Goal: Information Seeking & Learning: Learn about a topic

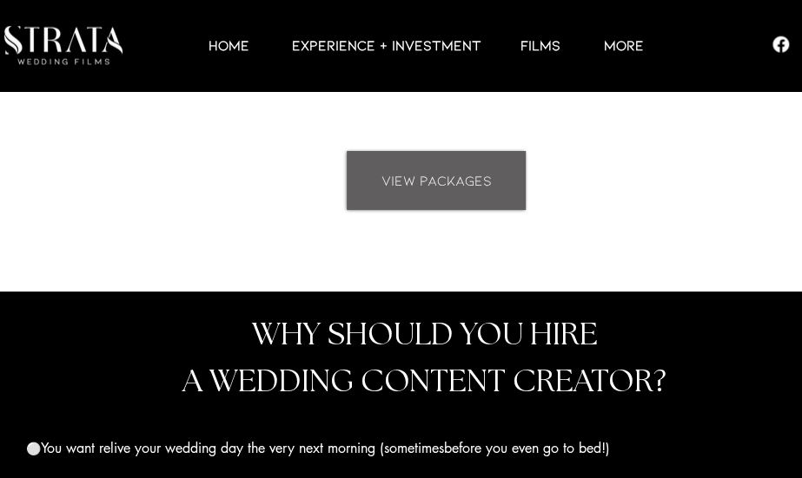
click at [429, 167] on link "VIEW PACKAGES" at bounding box center [435, 180] width 179 height 59
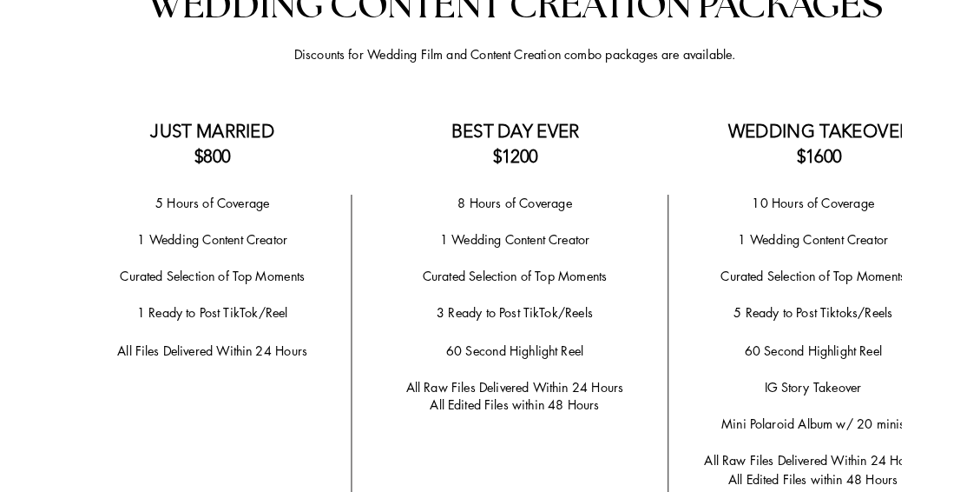
scroll to position [3517, 0]
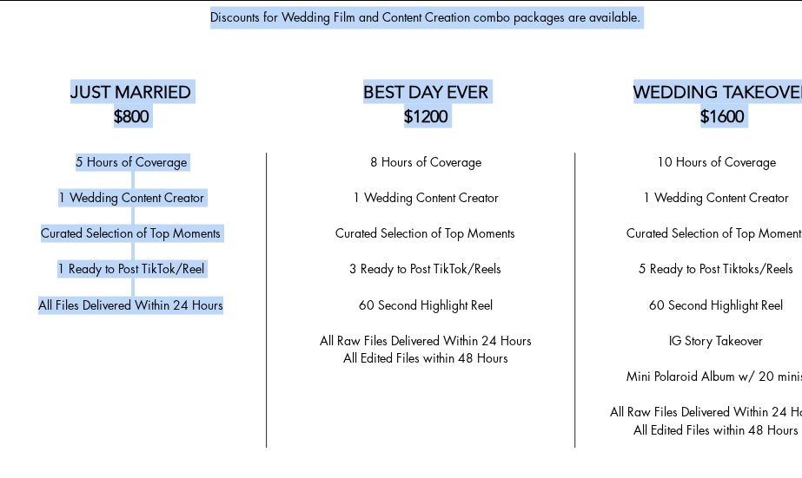
drag, startPoint x: 223, startPoint y: 299, endPoint x: 90, endPoint y: 153, distance: 197.3
click at [97, 169] on span "5 Hours of Coverage" at bounding box center [131, 161] width 111 height 16
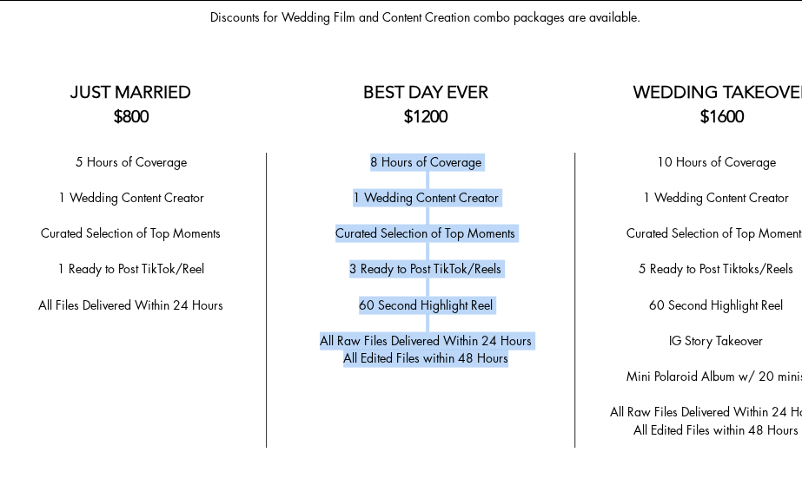
drag, startPoint x: 524, startPoint y: 357, endPoint x: 340, endPoint y: 157, distance: 271.6
click at [340, 157] on div "8 Hours of Coverage ​ 1 Wedding Content Creator ​ ​Curated Selection of Top Mom…" at bounding box center [425, 260] width 272 height 214
click at [340, 164] on p "8 Hours of Coverage" at bounding box center [425, 162] width 272 height 18
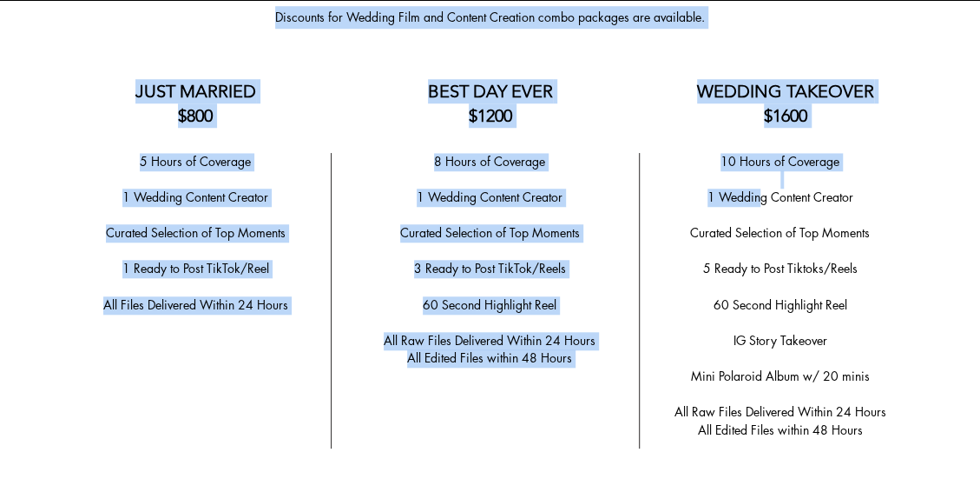
drag, startPoint x: 885, startPoint y: 430, endPoint x: 771, endPoint y: 220, distance: 239.0
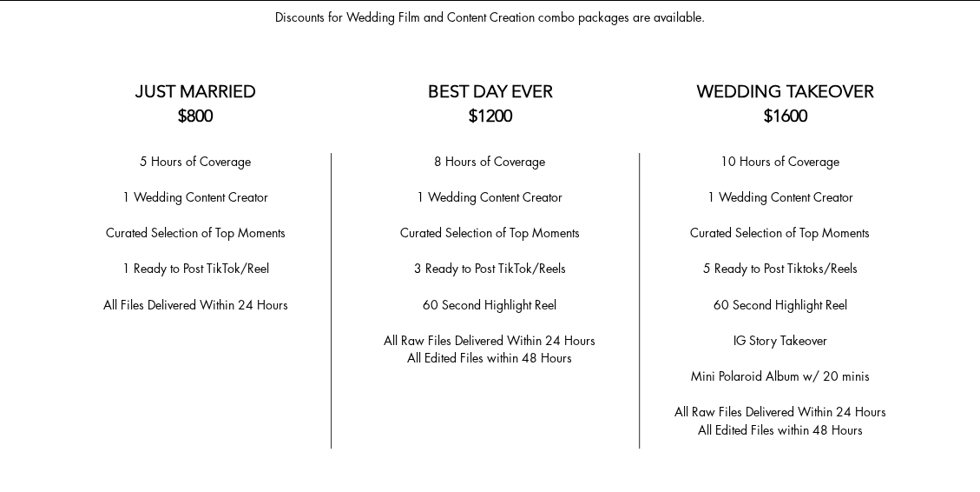
click at [775, 242] on p "​" at bounding box center [780, 251] width 261 height 18
drag, startPoint x: 875, startPoint y: 372, endPoint x: 703, endPoint y: 367, distance: 172.0
click at [703, 367] on p "Mini Polaroid Album w/ 20 minis" at bounding box center [780, 376] width 261 height 18
click at [707, 306] on p "60 Second Highlight Reel" at bounding box center [780, 305] width 261 height 18
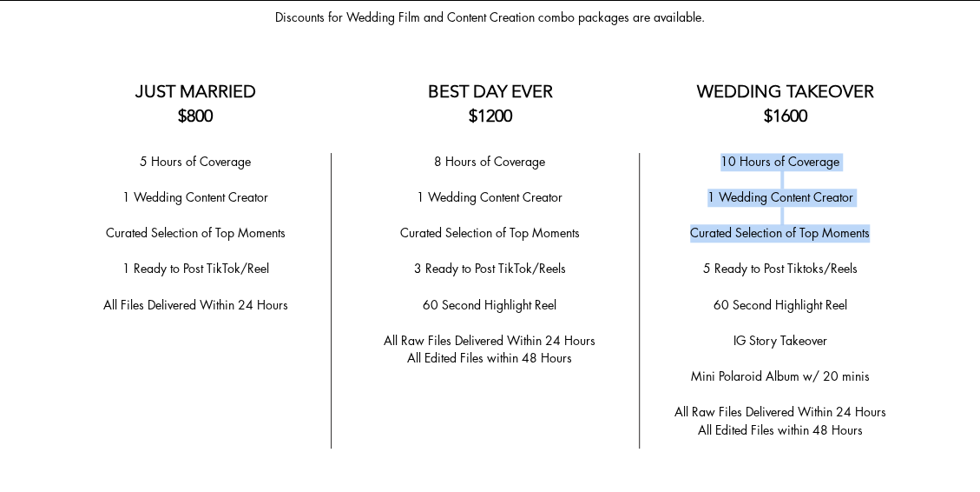
drag, startPoint x: 869, startPoint y: 237, endPoint x: 693, endPoint y: 160, distance: 192.5
click at [693, 160] on div "10 Hours of Coverage ​ 1 Wedding Content Creator ​ Curated Selection of Top Mom…" at bounding box center [780, 296] width 261 height 287
click at [694, 164] on p "10 Hours of Coverage" at bounding box center [780, 162] width 261 height 18
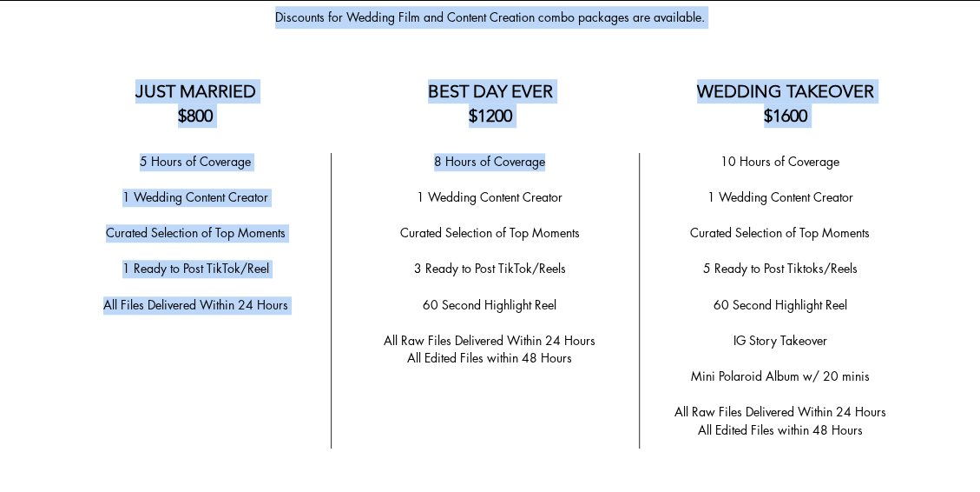
drag, startPoint x: 578, startPoint y: 406, endPoint x: 386, endPoint y: 185, distance: 292.4
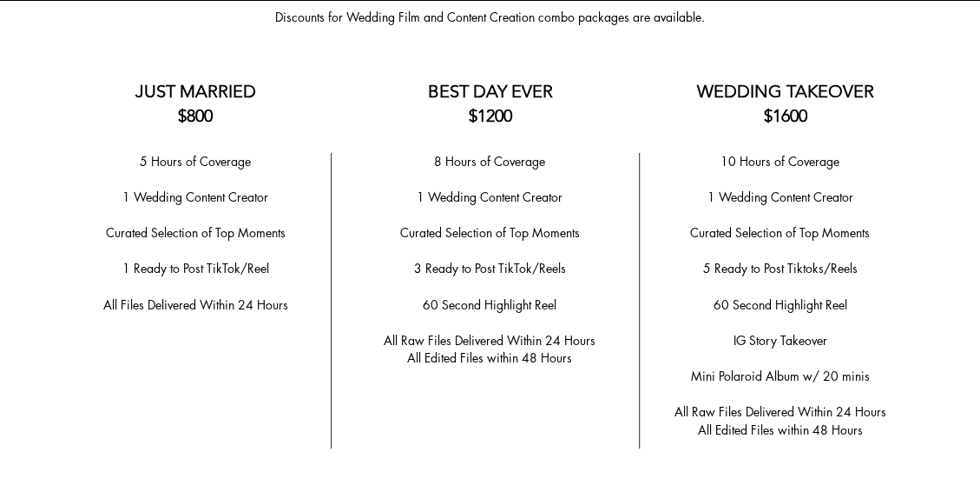
click at [403, 199] on p "1 Wedding Content Creator" at bounding box center [490, 197] width 272 height 18
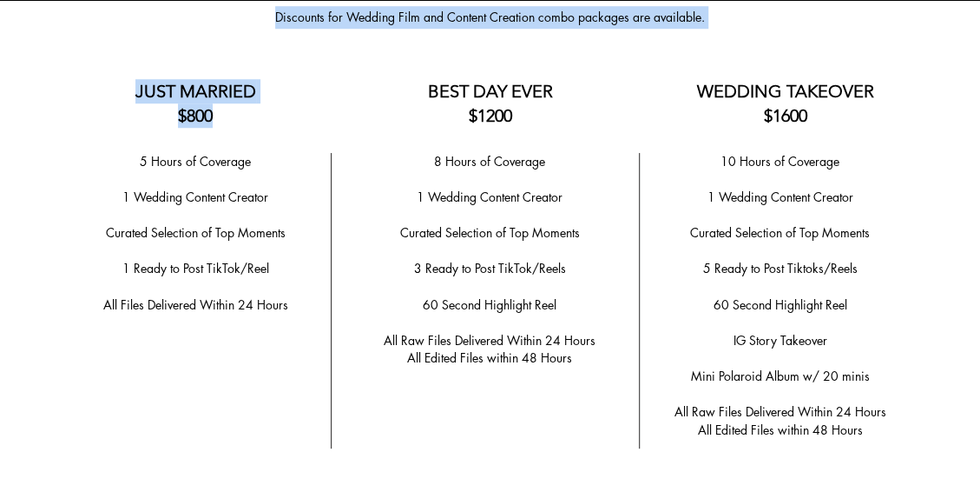
drag, startPoint x: 432, startPoint y: 91, endPoint x: 551, endPoint y: 383, distance: 314.8
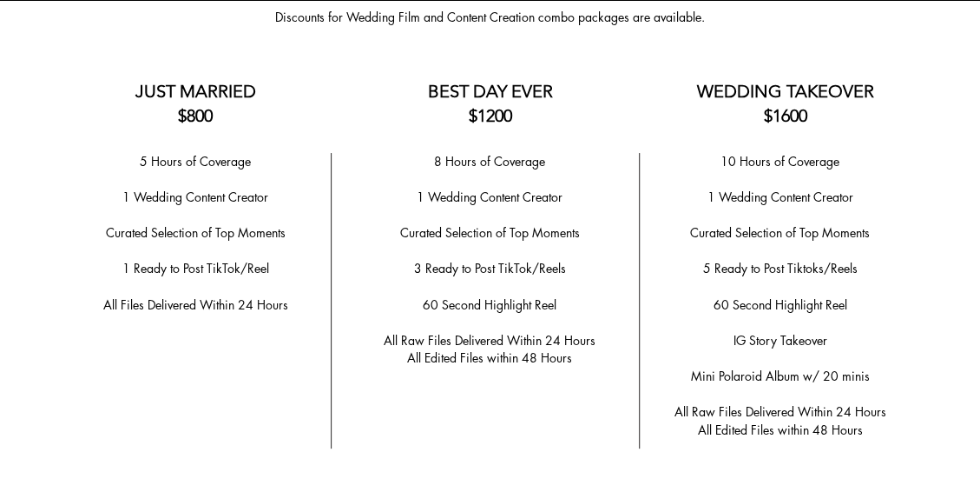
click at [558, 352] on span "All Edited Files within 48 Hours" at bounding box center [489, 357] width 165 height 16
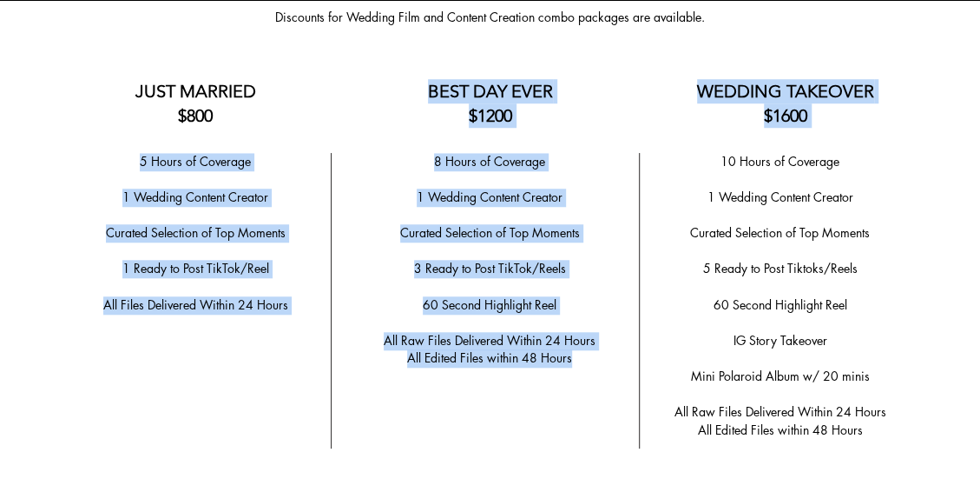
drag, startPoint x: 573, startPoint y: 352, endPoint x: 413, endPoint y: 105, distance: 293.9
click at [413, 105] on h3 "BEST DAY EVER $1200" at bounding box center [490, 103] width 243 height 49
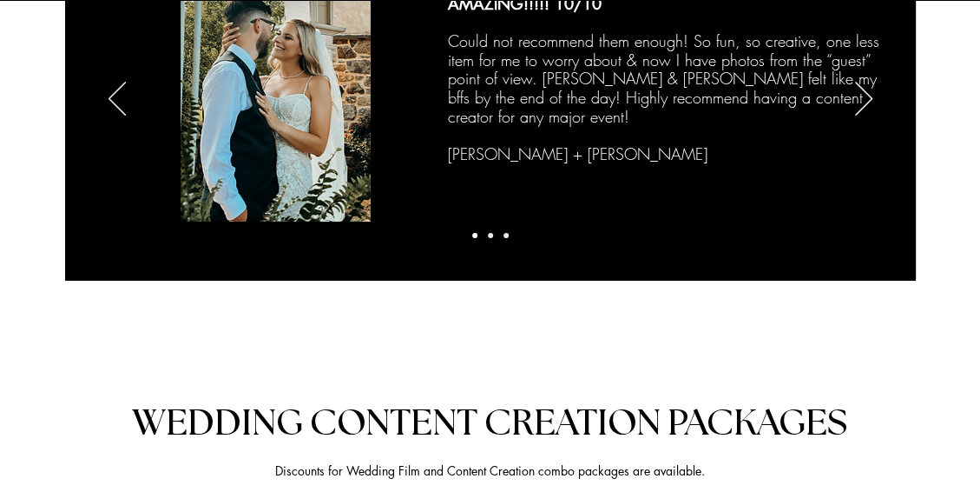
scroll to position [2909, 0]
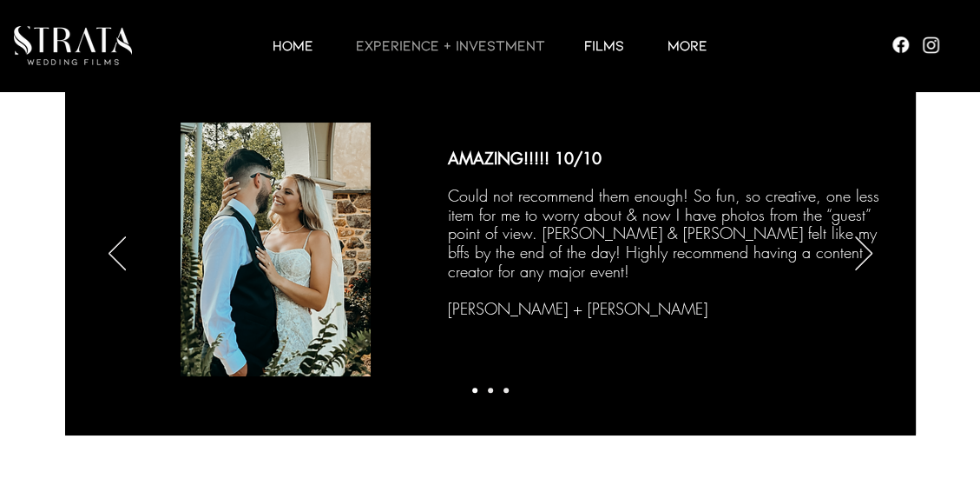
click at [512, 47] on p "EXPERIENCE + INVESTMENT" at bounding box center [450, 45] width 207 height 21
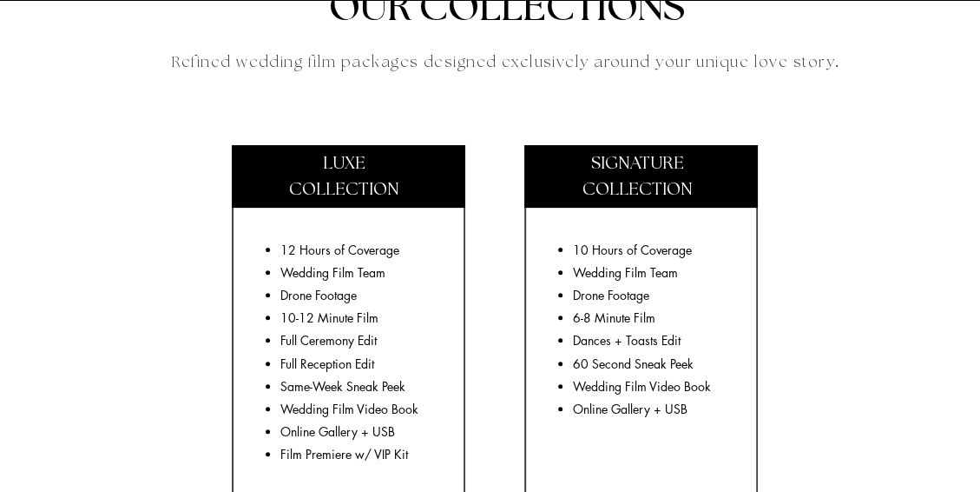
scroll to position [3039, 0]
